Goal: Task Accomplishment & Management: Complete application form

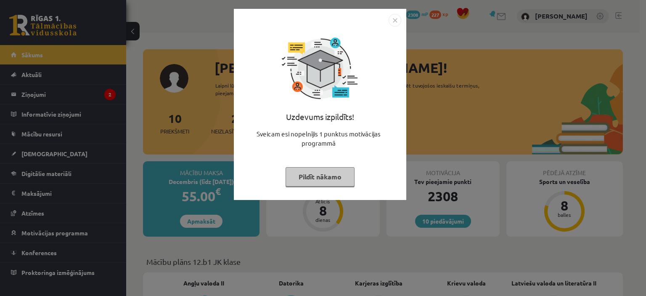
click at [311, 165] on div "Uzdevums izpildīts! Sveicam esi nopelnījis 1 punktus motivācijas programmā Pild…" at bounding box center [320, 111] width 162 height 168
click at [326, 172] on button "Pildīt nākamo" at bounding box center [320, 176] width 69 height 19
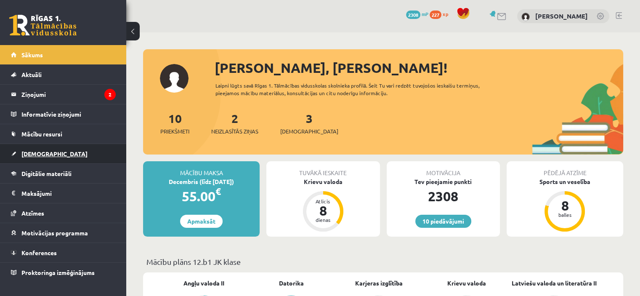
click at [43, 149] on link "[DEMOGRAPHIC_DATA]" at bounding box center [63, 153] width 105 height 19
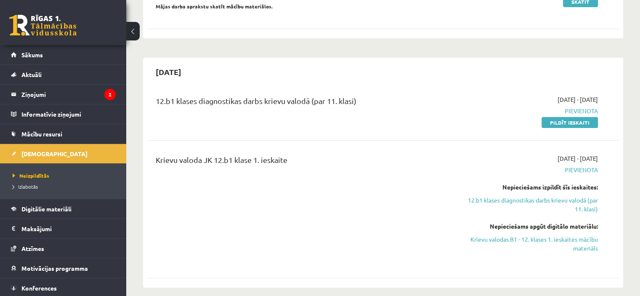
scroll to position [152, 0]
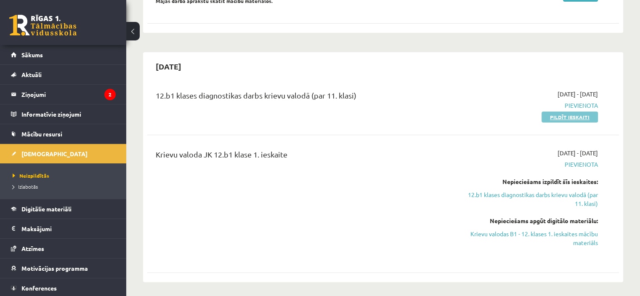
click at [570, 117] on link "Pildīt ieskaiti" at bounding box center [570, 117] width 56 height 11
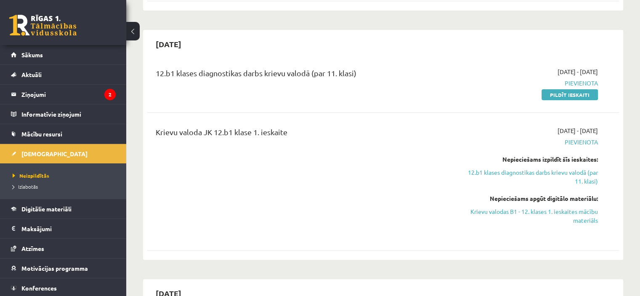
scroll to position [158, 0]
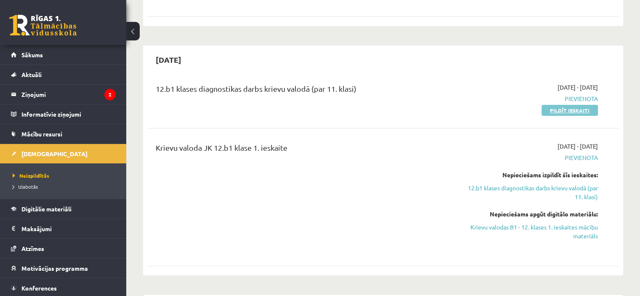
click at [570, 106] on link "Pildīt ieskaiti" at bounding box center [570, 110] width 56 height 11
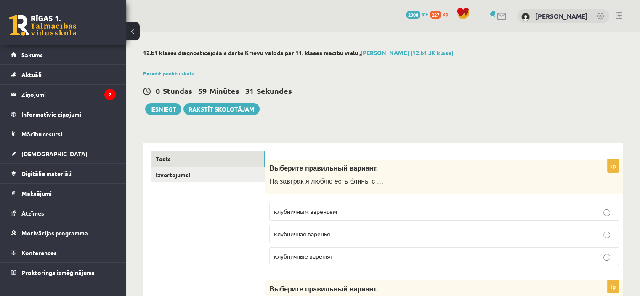
click at [360, 84] on div "0 Stundas 59 Minūtes 31 Sekundes Iesniegt Rakstīt skolotājam" at bounding box center [383, 96] width 480 height 38
click at [165, 175] on link "Izvērtējums!" at bounding box center [208, 175] width 113 height 16
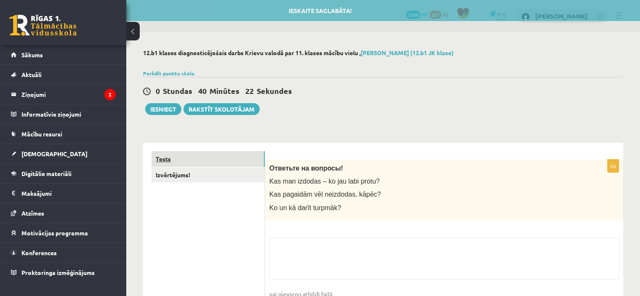
click at [224, 162] on link "Tests" at bounding box center [208, 159] width 113 height 16
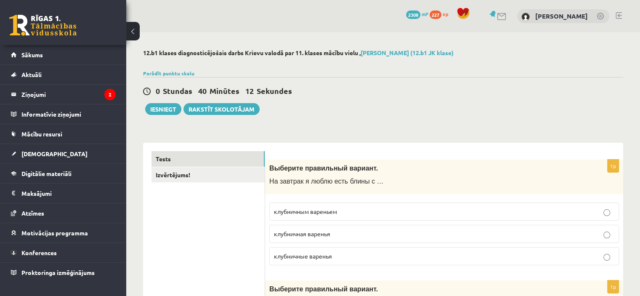
click at [536, 209] on p "клубничным вареньем" at bounding box center [444, 211] width 340 height 9
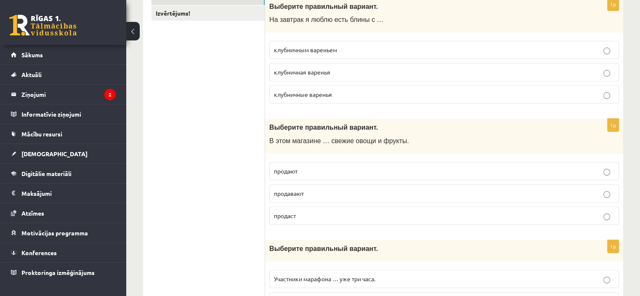
scroll to position [226, 0]
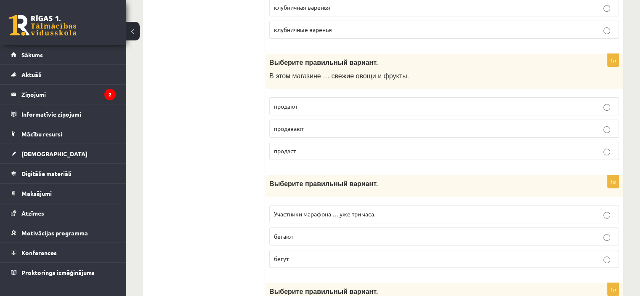
click at [308, 106] on p "продают" at bounding box center [444, 106] width 340 height 9
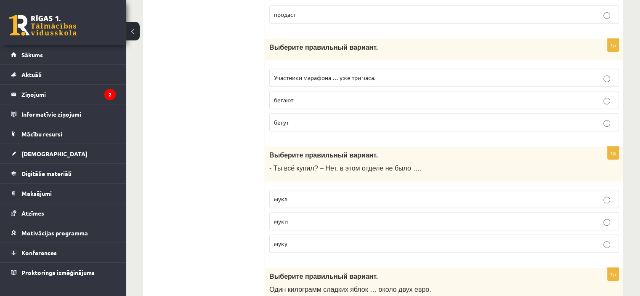
scroll to position [367, 0]
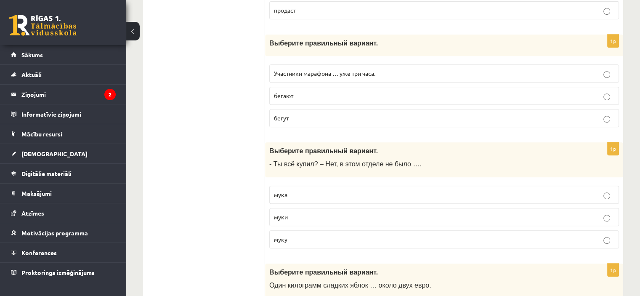
click at [326, 80] on label "Участники марафона … уже три часа." at bounding box center [444, 73] width 350 height 18
click at [289, 101] on label "бегают" at bounding box center [444, 96] width 350 height 18
click at [321, 115] on p "бегут" at bounding box center [444, 118] width 340 height 9
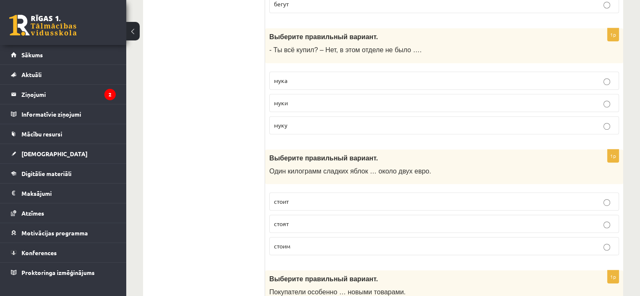
scroll to position [490, 0]
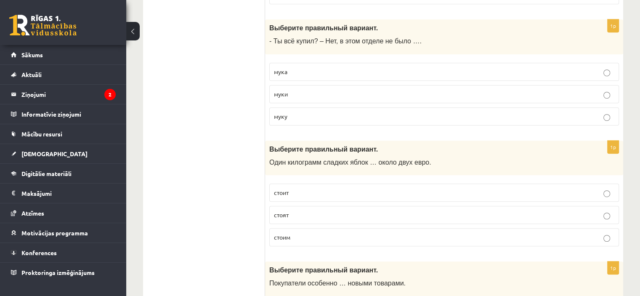
click at [311, 67] on p "мука" at bounding box center [444, 71] width 340 height 9
click at [300, 94] on p "муки" at bounding box center [444, 94] width 340 height 9
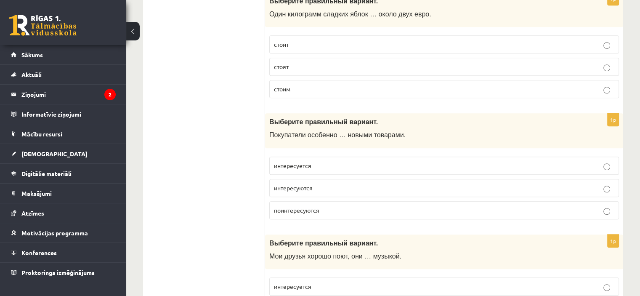
scroll to position [630, 0]
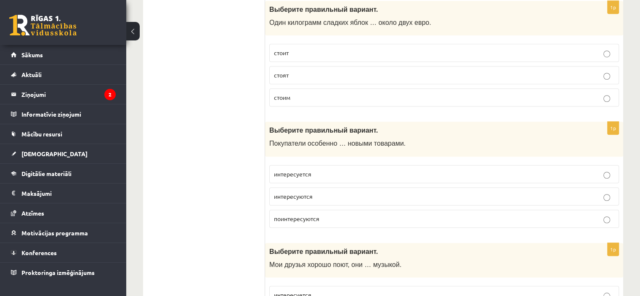
click at [300, 48] on p "стоит" at bounding box center [444, 52] width 340 height 9
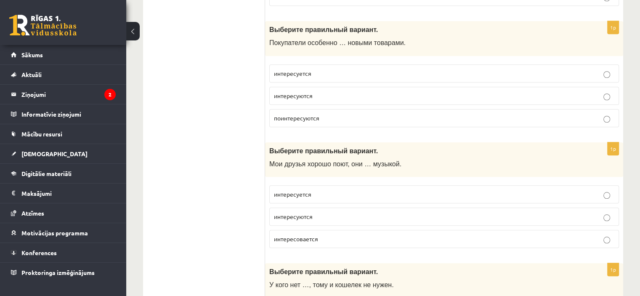
scroll to position [734, 0]
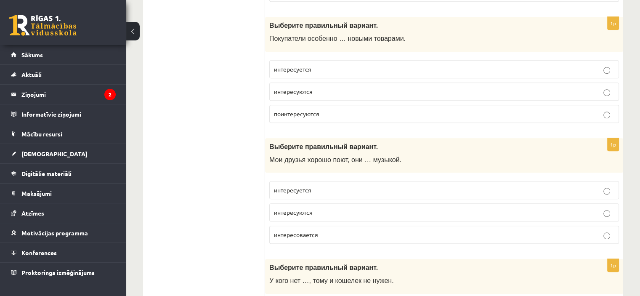
click at [322, 90] on p "интересуются" at bounding box center [444, 91] width 340 height 9
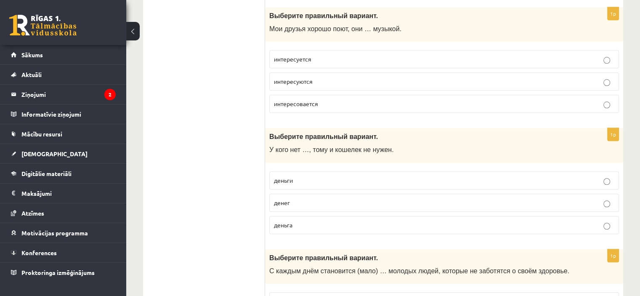
scroll to position [857, 0]
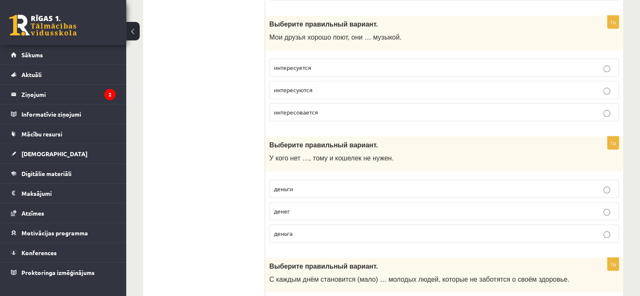
click at [320, 85] on p "интересуются" at bounding box center [444, 89] width 340 height 9
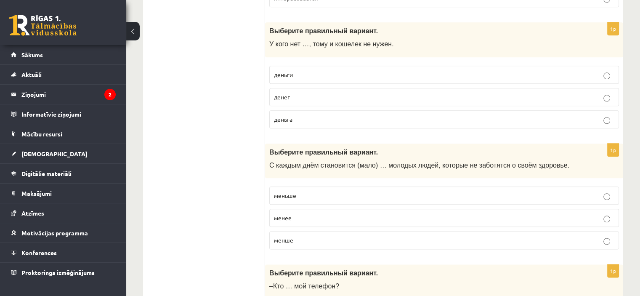
scroll to position [979, 0]
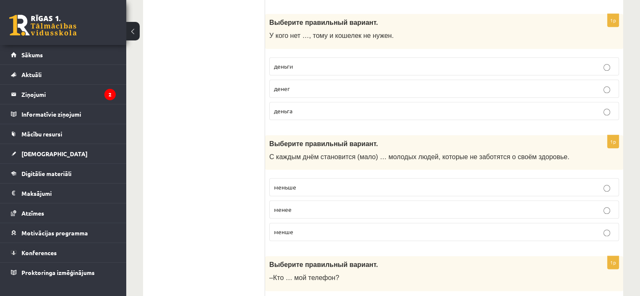
click at [300, 85] on p "денег" at bounding box center [444, 88] width 340 height 9
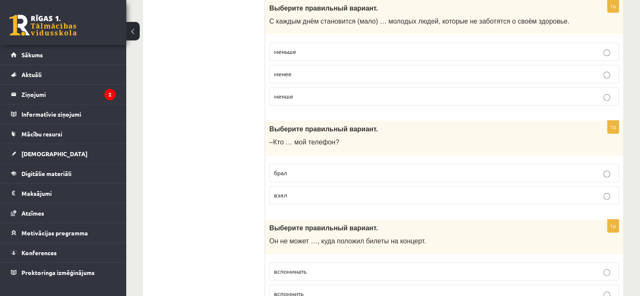
scroll to position [1111, 0]
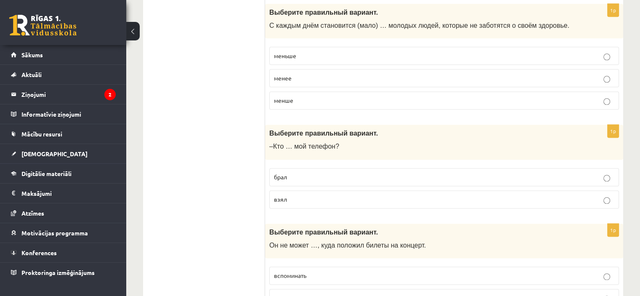
click at [292, 47] on label "меньше" at bounding box center [444, 56] width 350 height 18
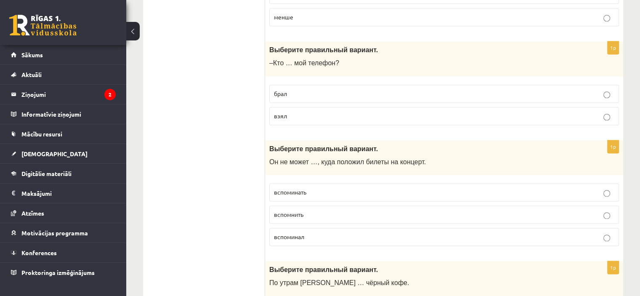
scroll to position [1202, 0]
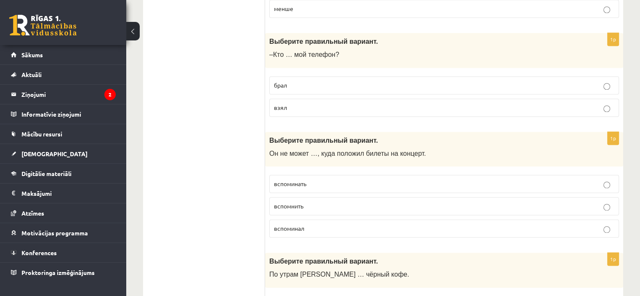
click at [304, 103] on p "взял" at bounding box center [444, 107] width 340 height 9
click at [305, 81] on p "брал" at bounding box center [444, 85] width 340 height 9
click at [606, 87] on label "брал" at bounding box center [444, 85] width 350 height 18
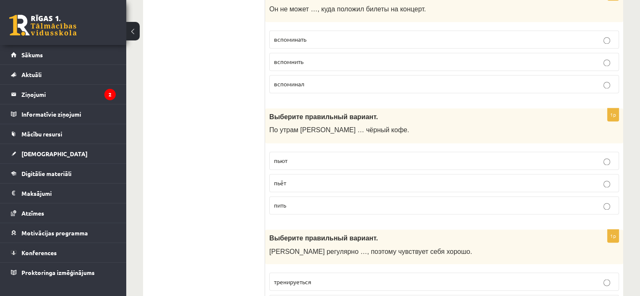
scroll to position [1325, 0]
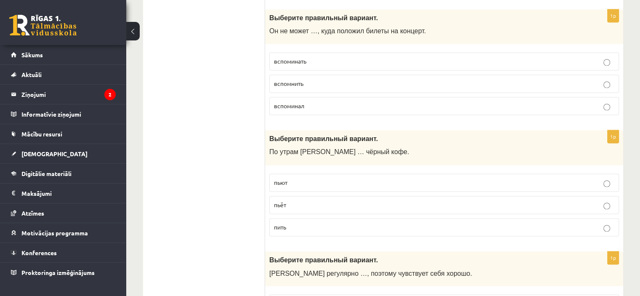
click at [311, 79] on p "вспомнить" at bounding box center [444, 83] width 340 height 9
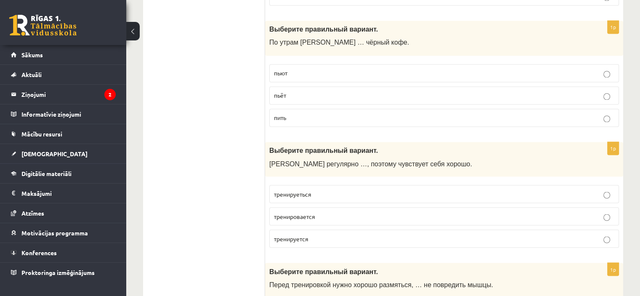
scroll to position [1443, 0]
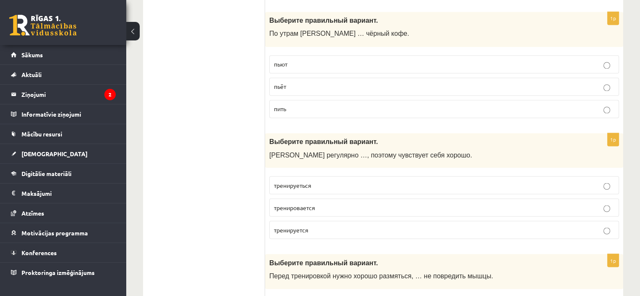
click at [311, 82] on p "пьёт" at bounding box center [444, 86] width 340 height 9
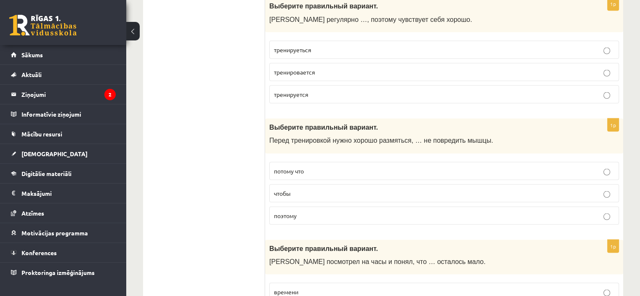
scroll to position [1574, 0]
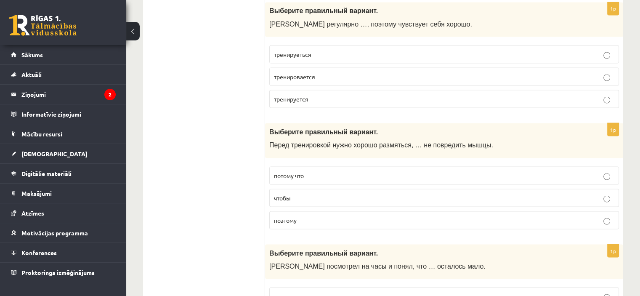
click at [306, 96] on p "тренируется" at bounding box center [444, 98] width 340 height 9
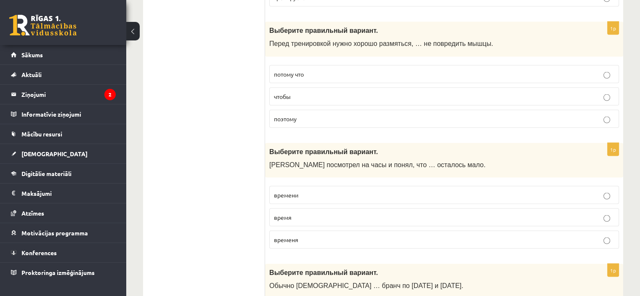
scroll to position [1679, 0]
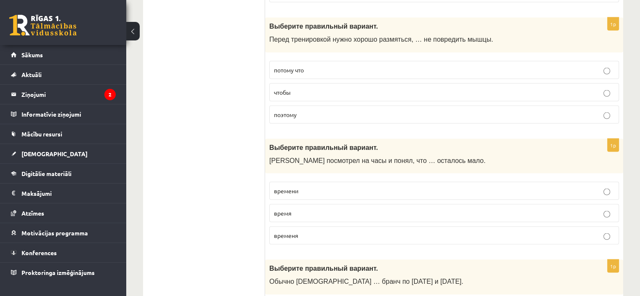
click at [305, 88] on p "чтобы" at bounding box center [444, 92] width 340 height 9
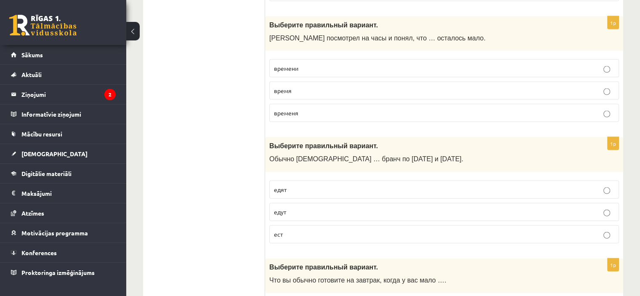
scroll to position [1815, 0]
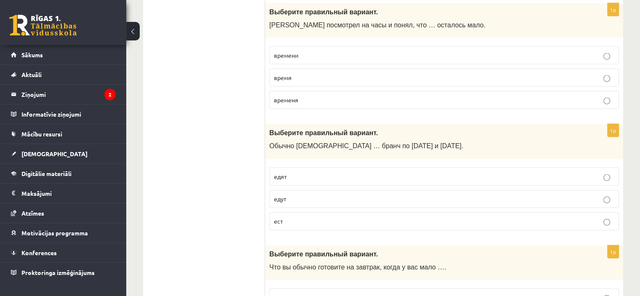
click at [290, 51] on span "времени" at bounding box center [286, 55] width 24 height 8
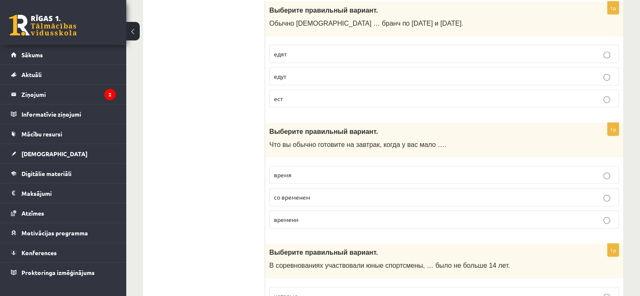
scroll to position [1929, 0]
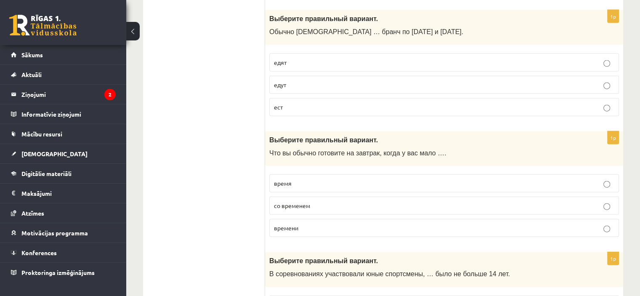
click at [292, 58] on p "едят" at bounding box center [444, 62] width 340 height 9
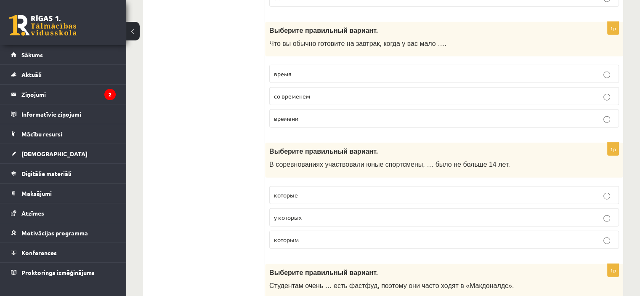
scroll to position [2047, 0]
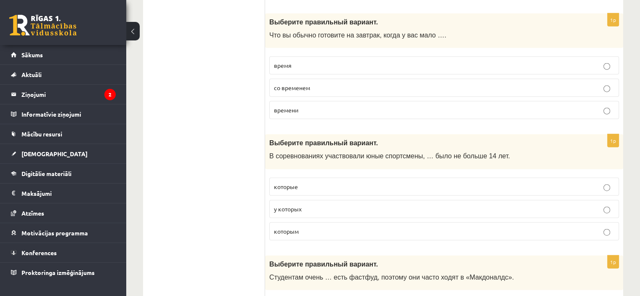
click at [306, 106] on p "времени" at bounding box center [444, 110] width 340 height 9
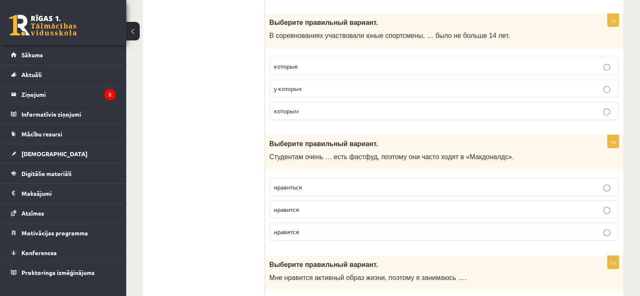
scroll to position [2163, 0]
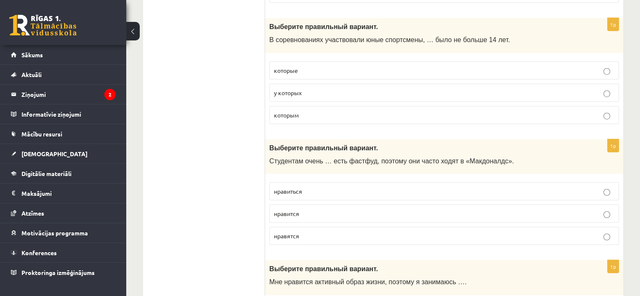
click at [311, 111] on p "которым" at bounding box center [444, 115] width 340 height 9
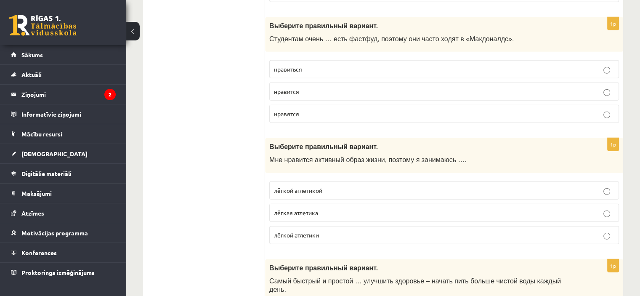
scroll to position [2294, 0]
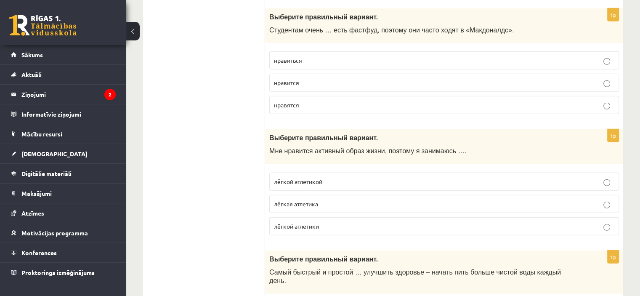
click at [308, 56] on p "нравиться" at bounding box center [444, 60] width 340 height 9
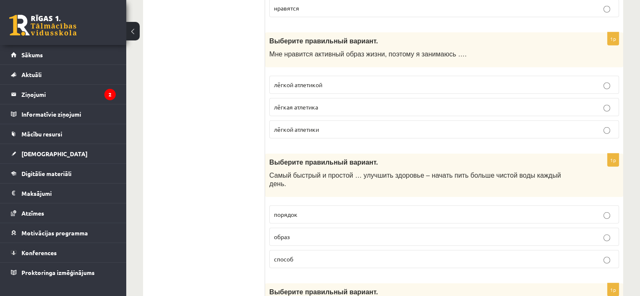
scroll to position [2399, 0]
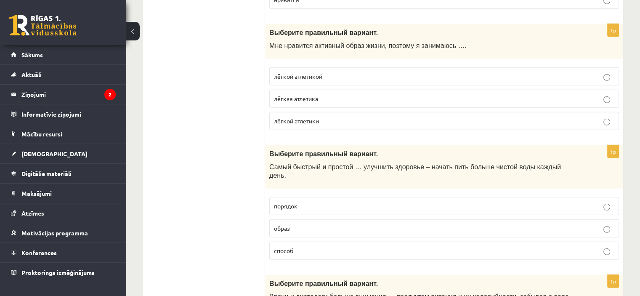
click at [333, 72] on p "лёгкой атлетикой" at bounding box center [444, 76] width 340 height 9
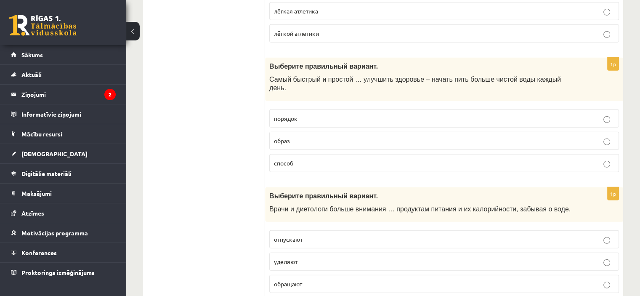
scroll to position [2521, 0]
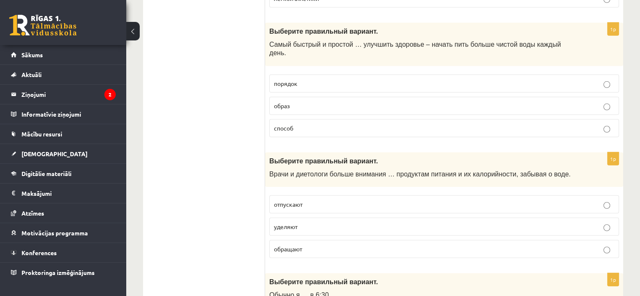
click at [293, 124] on p "способ" at bounding box center [444, 128] width 340 height 9
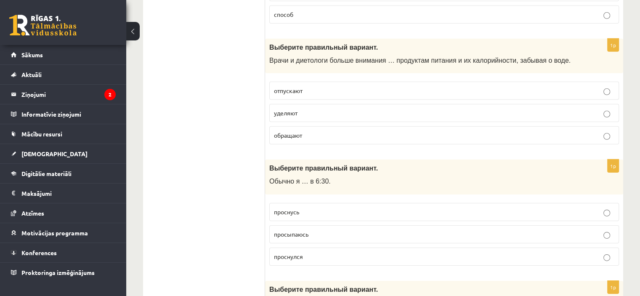
scroll to position [2644, 0]
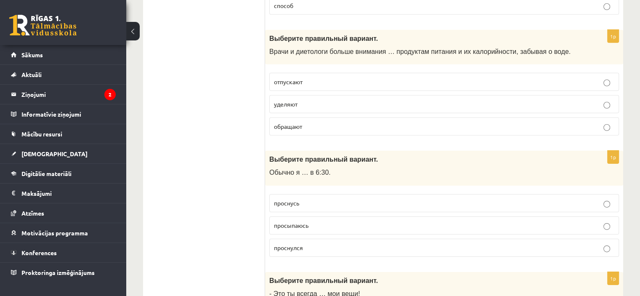
click at [295, 100] on p "уделяют" at bounding box center [444, 104] width 340 height 9
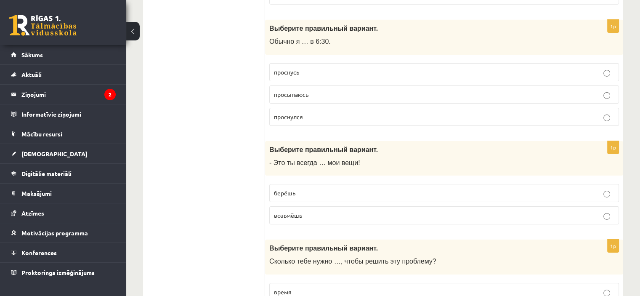
scroll to position [2762, 0]
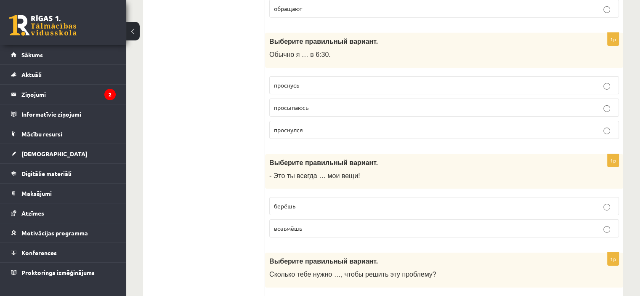
click at [299, 104] on span "просыпаюсь" at bounding box center [291, 108] width 35 height 8
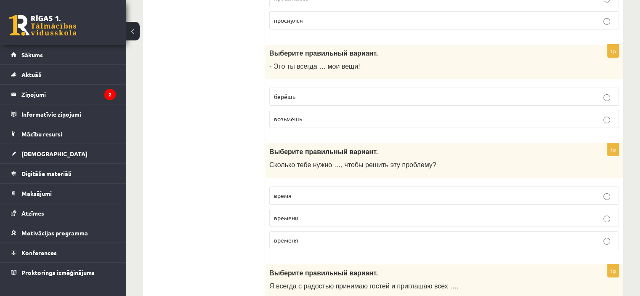
scroll to position [2893, 0]
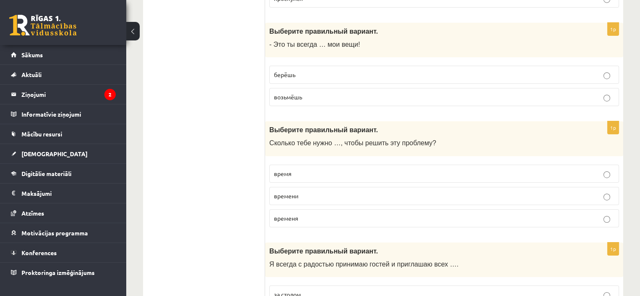
click at [295, 71] on span "берёшь" at bounding box center [284, 75] width 21 height 8
click at [307, 191] on p "времени" at bounding box center [444, 195] width 340 height 9
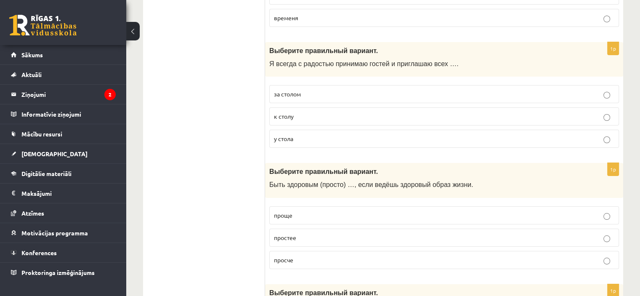
scroll to position [3097, 0]
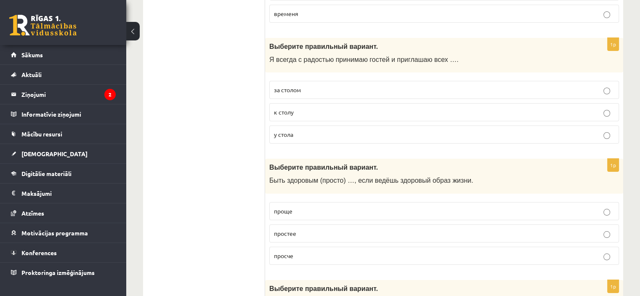
click at [305, 108] on p "к столу" at bounding box center [444, 112] width 340 height 9
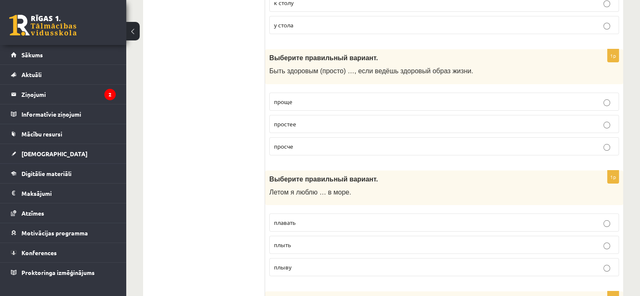
scroll to position [3220, 0]
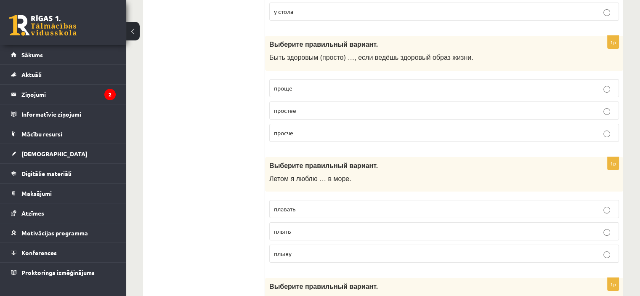
click at [300, 84] on p "проще" at bounding box center [444, 88] width 340 height 9
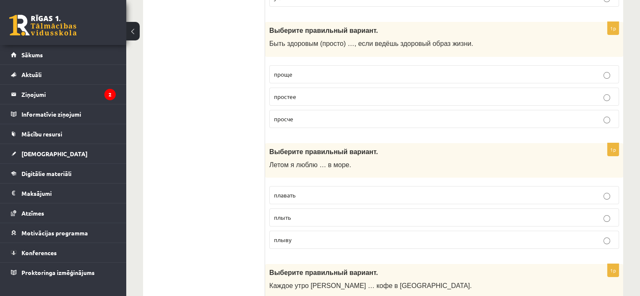
scroll to position [3315, 0]
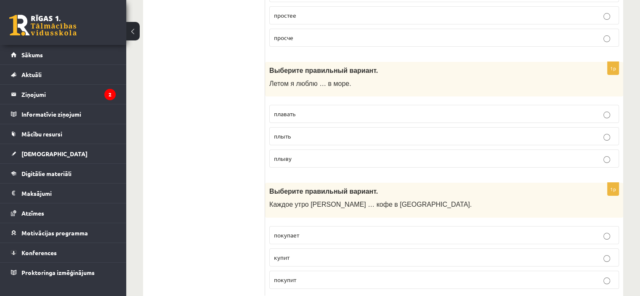
click at [299, 132] on p "плыть" at bounding box center [444, 136] width 340 height 9
click at [295, 110] on span "плавать" at bounding box center [284, 114] width 21 height 8
click at [292, 231] on p "покупает" at bounding box center [444, 235] width 340 height 9
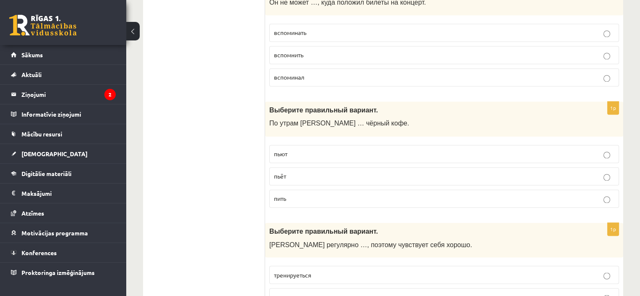
scroll to position [0, 0]
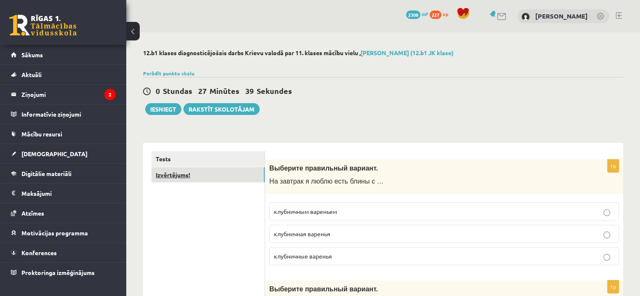
click at [229, 175] on link "Izvērtējums!" at bounding box center [208, 175] width 113 height 16
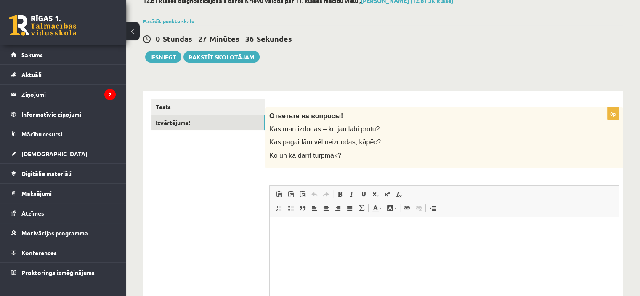
scroll to position [55, 0]
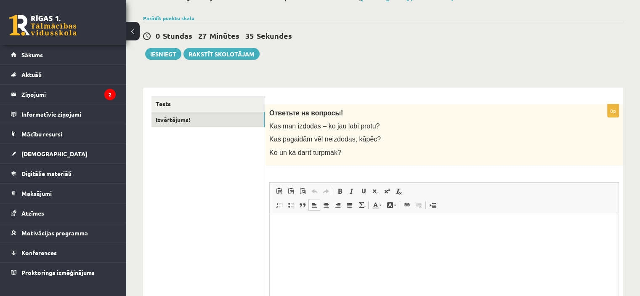
click at [305, 223] on p "Bagātinātā teksta redaktors, wiswyg-editor-user-answer-47433940261100" at bounding box center [444, 226] width 332 height 9
click at [327, 228] on p "**********" at bounding box center [444, 226] width 332 height 9
click at [163, 55] on button "Iesniegt" at bounding box center [163, 54] width 36 height 12
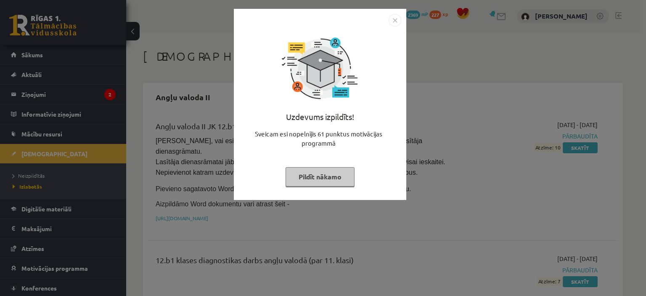
click at [338, 178] on button "Pildīt nākamo" at bounding box center [320, 176] width 69 height 19
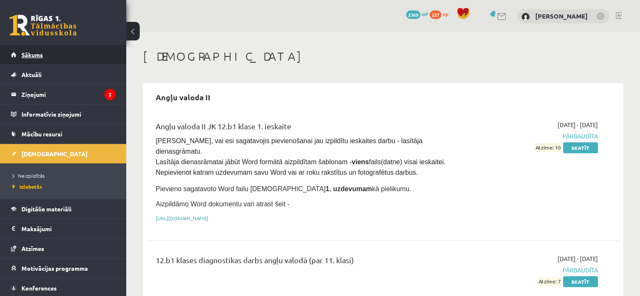
click at [46, 55] on link "Sākums" at bounding box center [63, 54] width 105 height 19
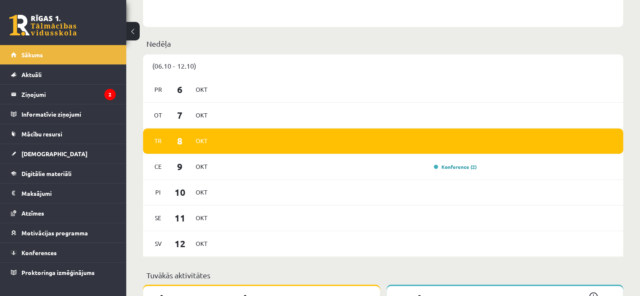
scroll to position [443, 0]
